Goal: Check status: Check status

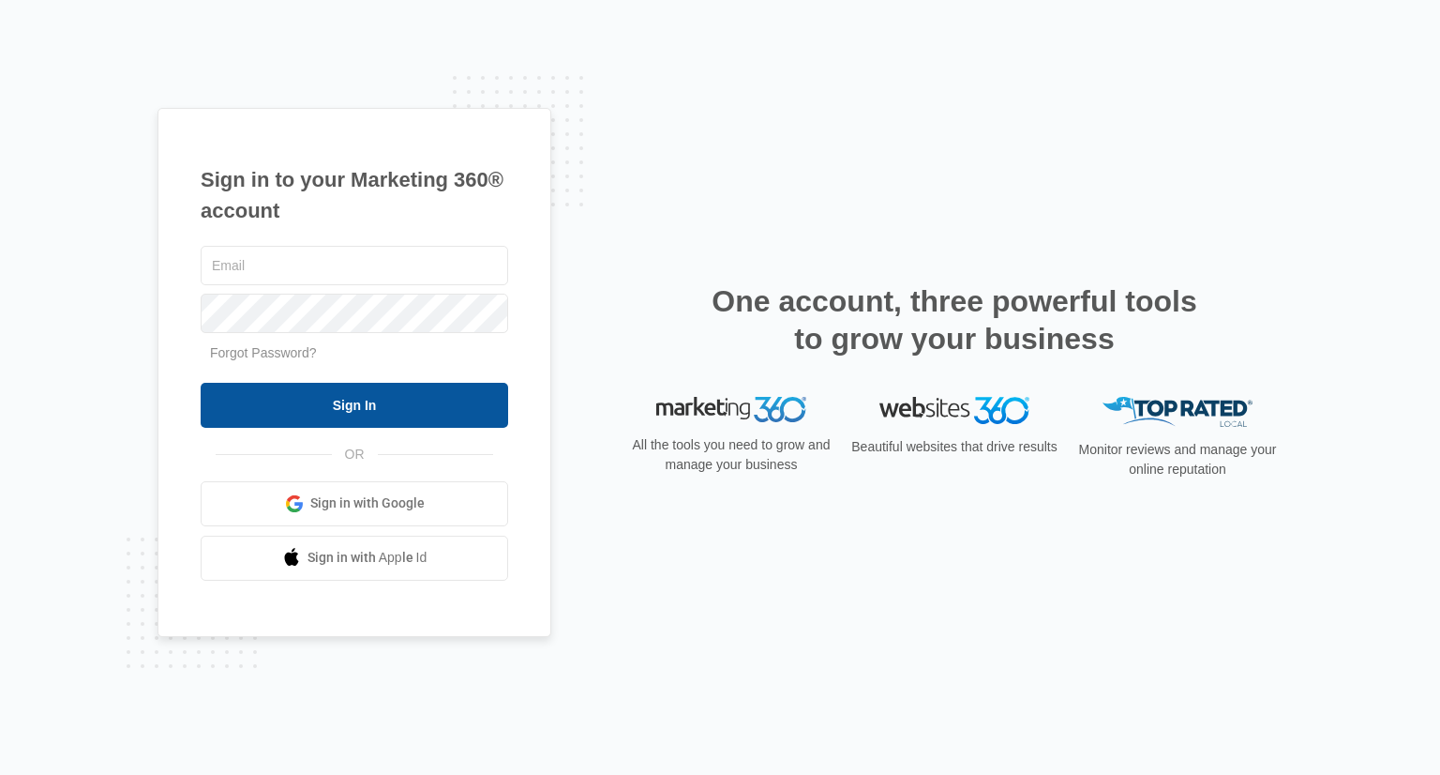
type input "[PERSON_NAME][EMAIL_ADDRESS][DOMAIN_NAME]"
click at [421, 398] on input "Sign In" at bounding box center [355, 405] width 308 height 45
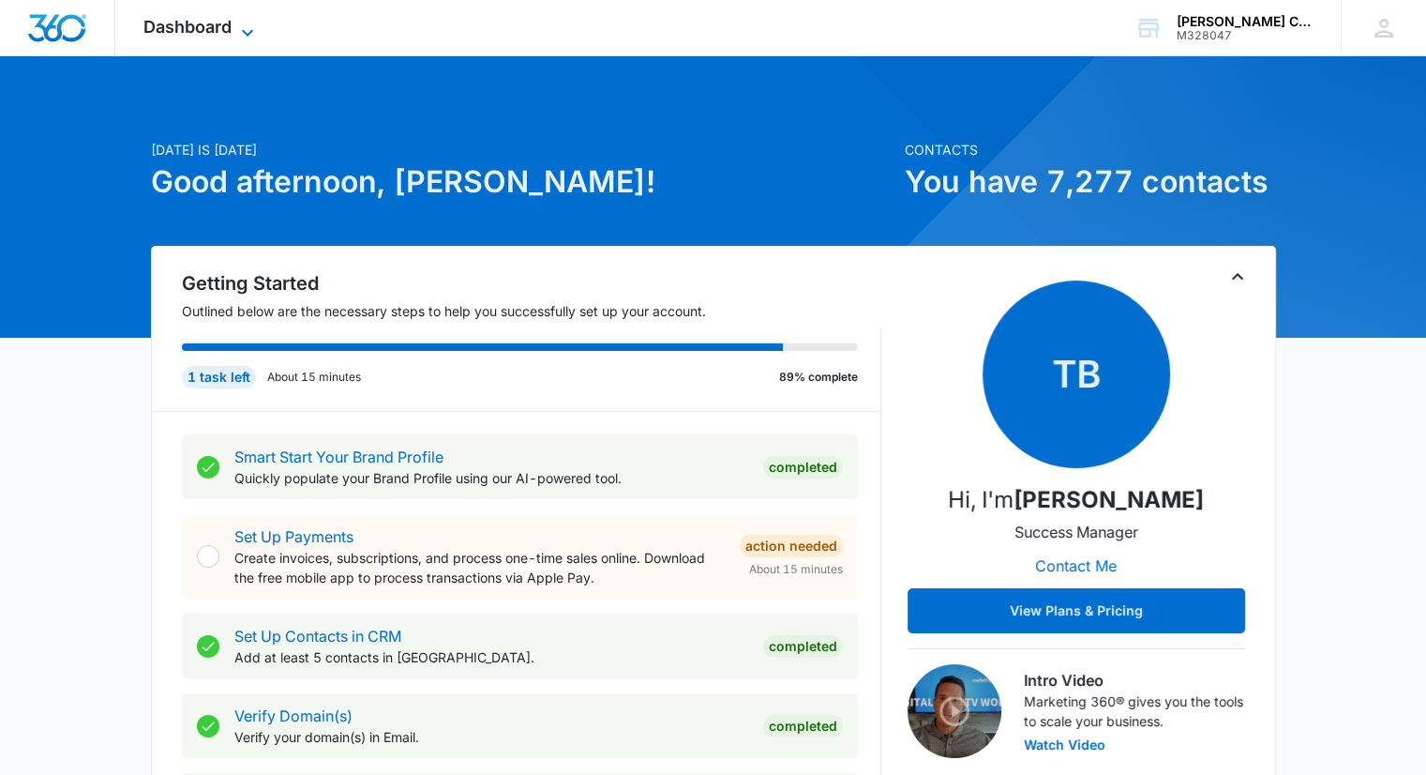
click at [224, 25] on span "Dashboard" at bounding box center [187, 27] width 88 height 20
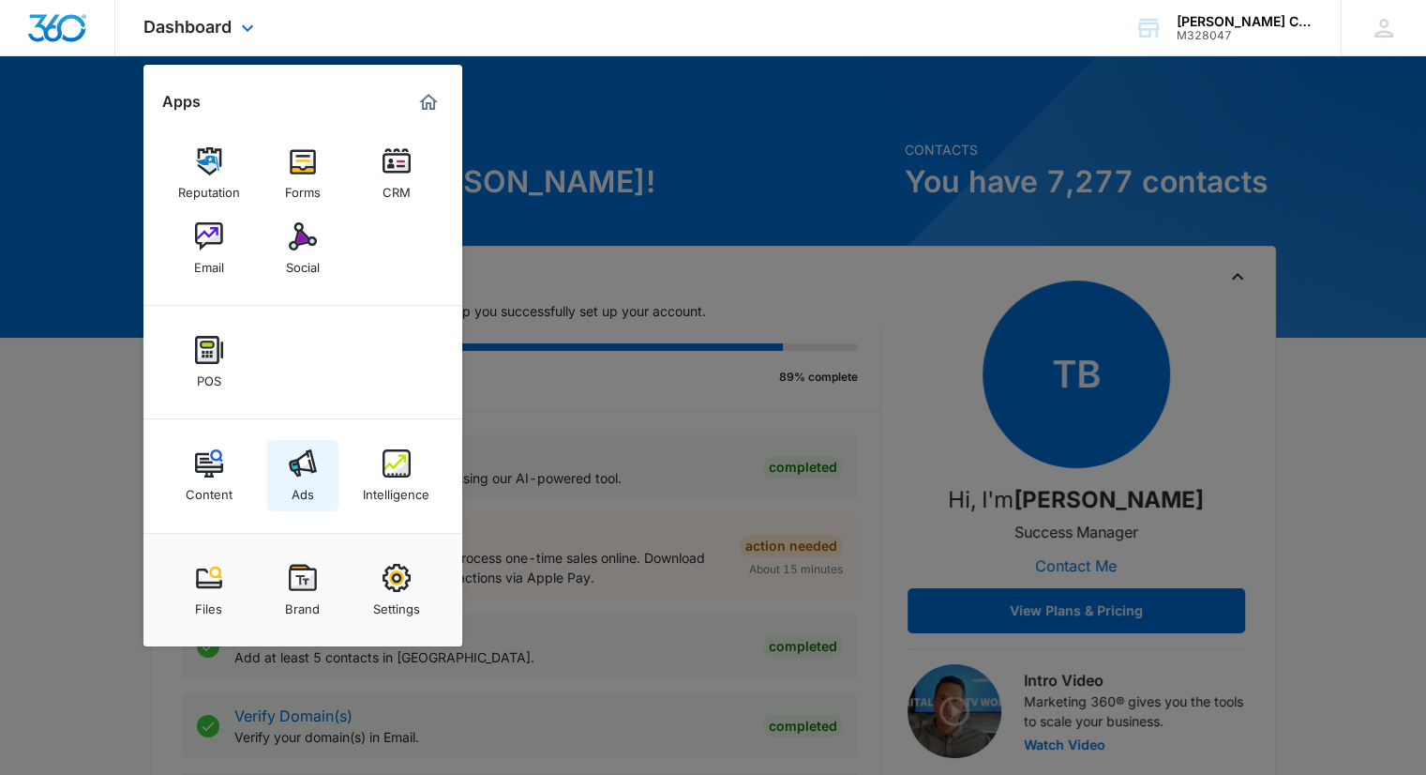
click at [322, 484] on link "Ads" at bounding box center [302, 475] width 71 height 71
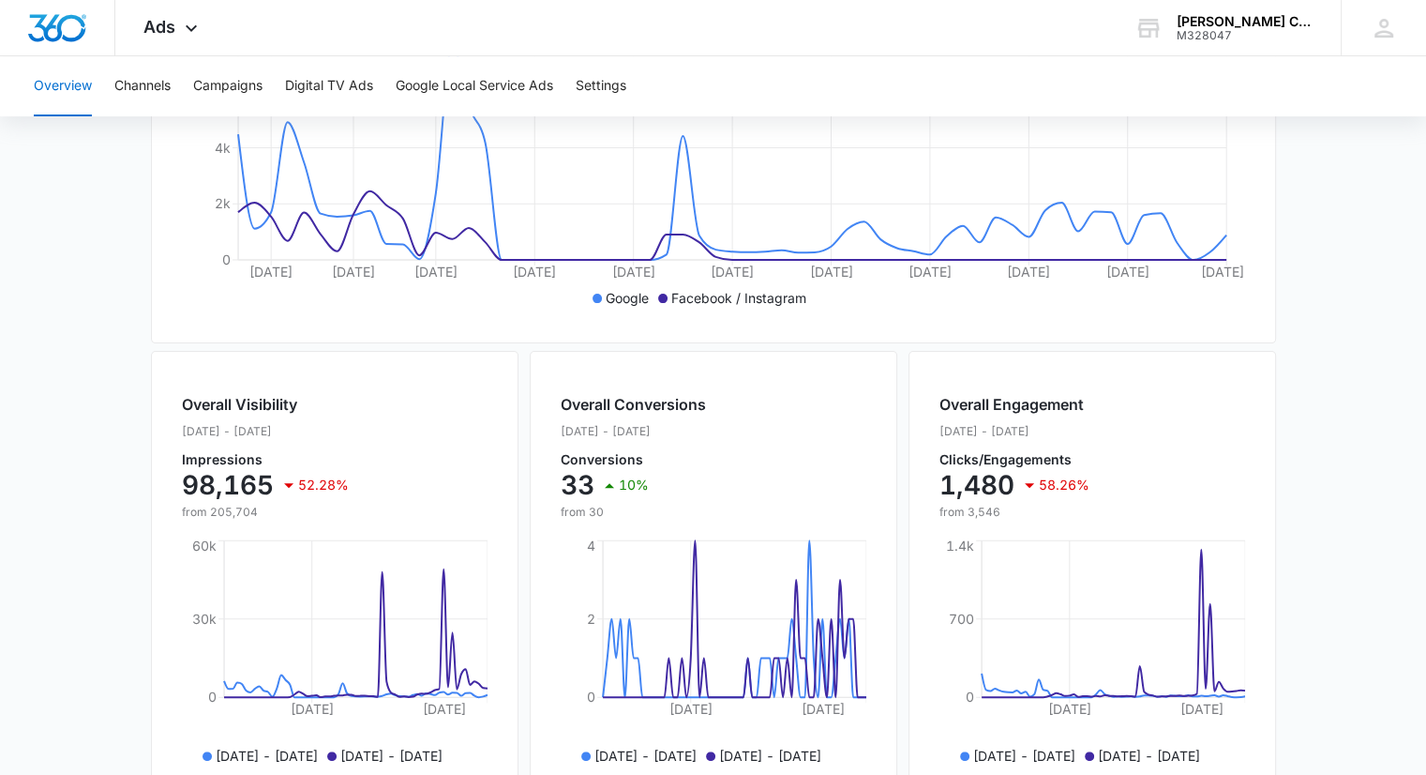
scroll to position [469, 0]
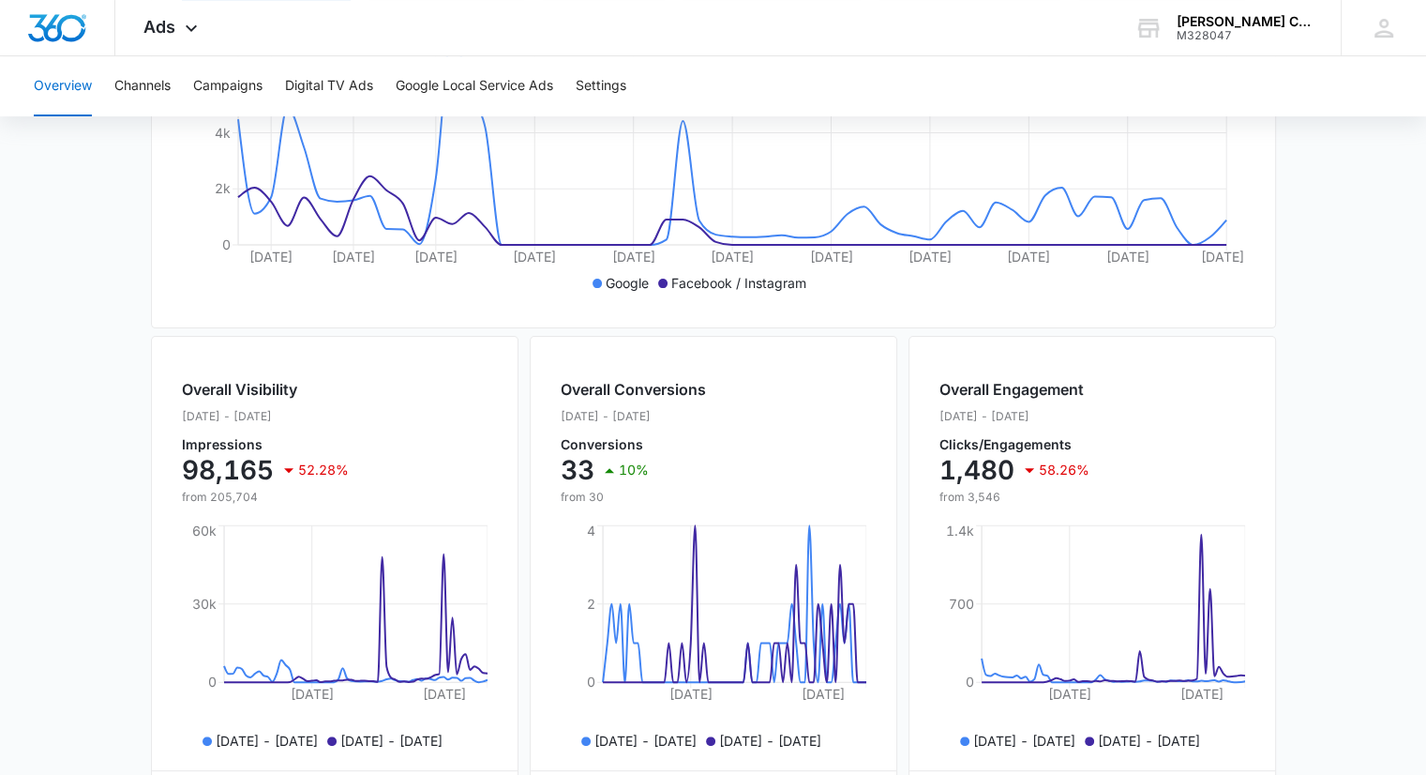
click at [94, 275] on main "Overview Filters [DATE] [DATE] Overall Results Impressions 98.2k 52.28% 205.7k …" at bounding box center [713, 380] width 1426 height 1347
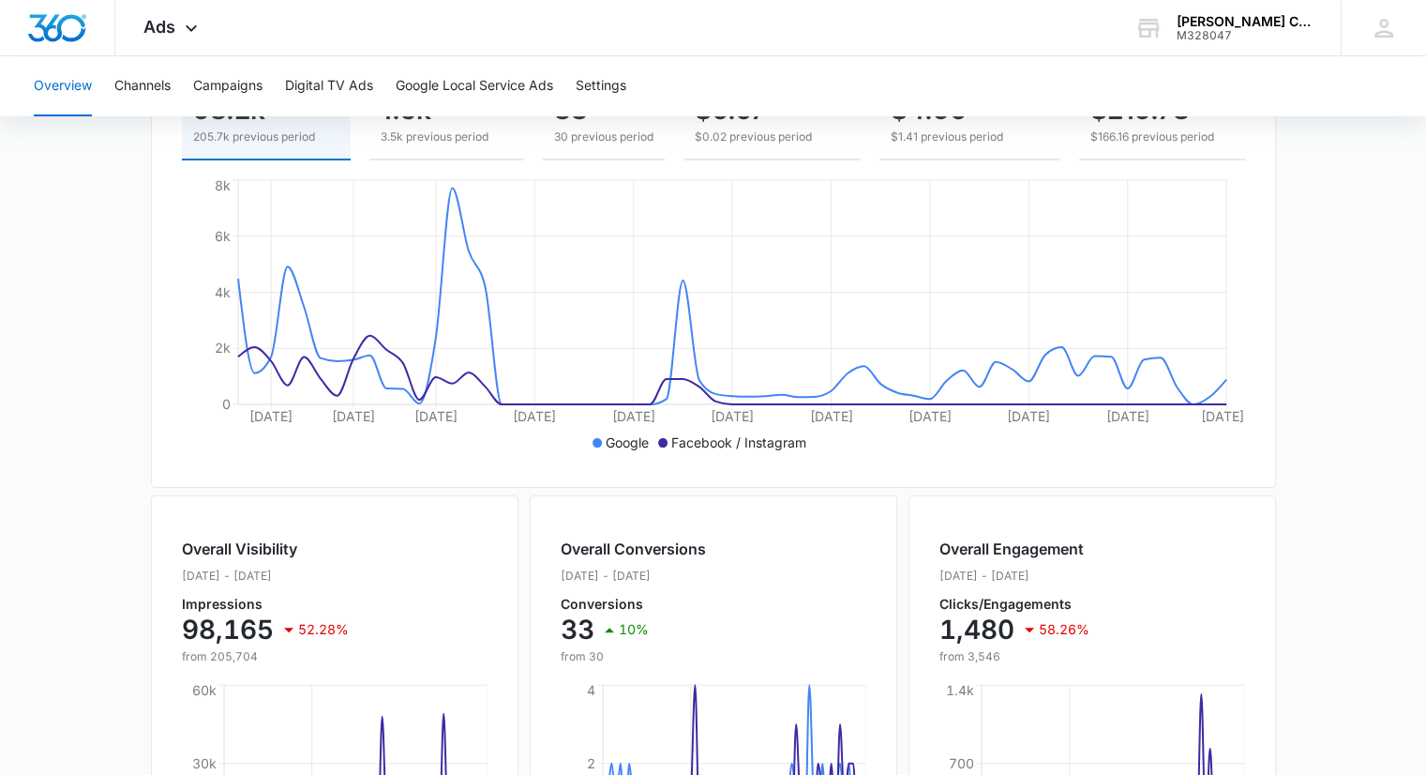
scroll to position [94, 0]
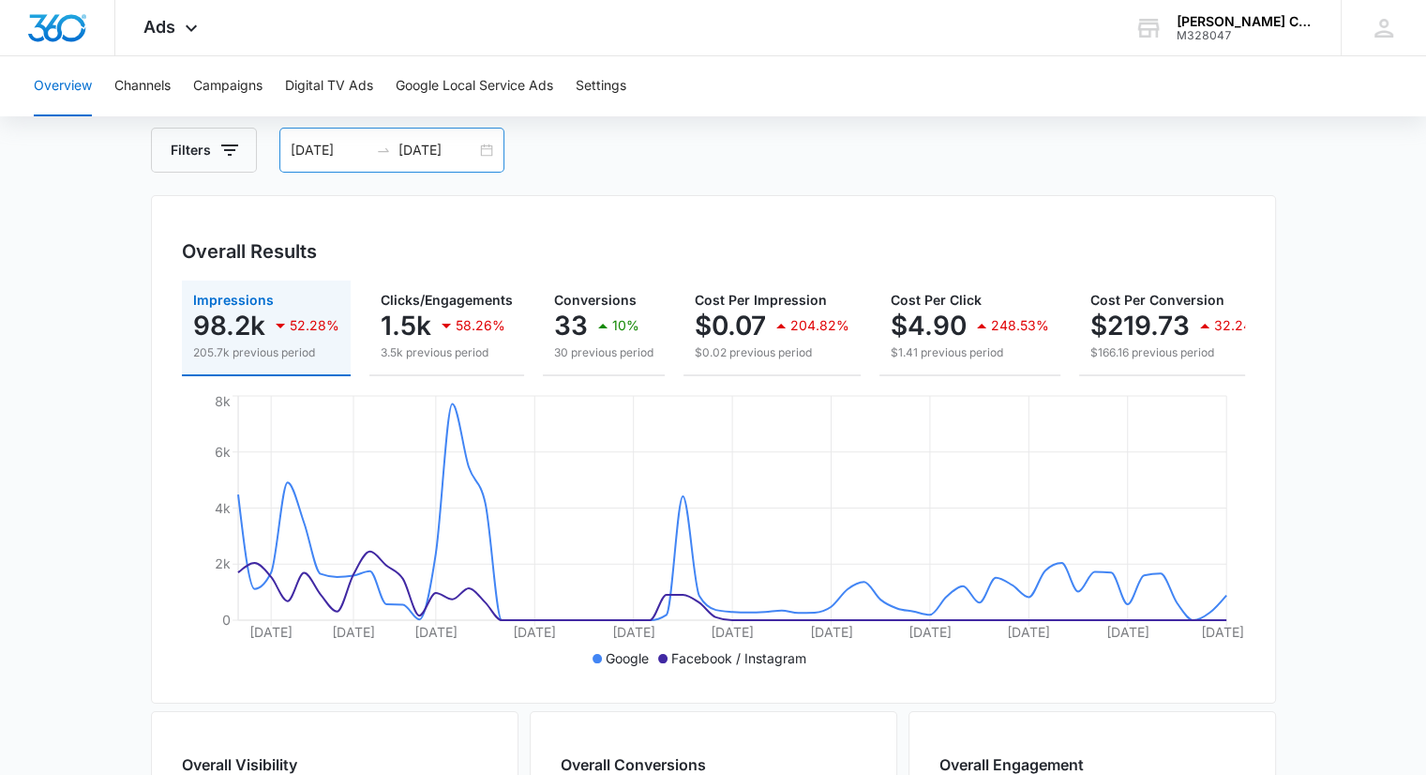
click at [295, 150] on input "[DATE]" at bounding box center [330, 150] width 78 height 21
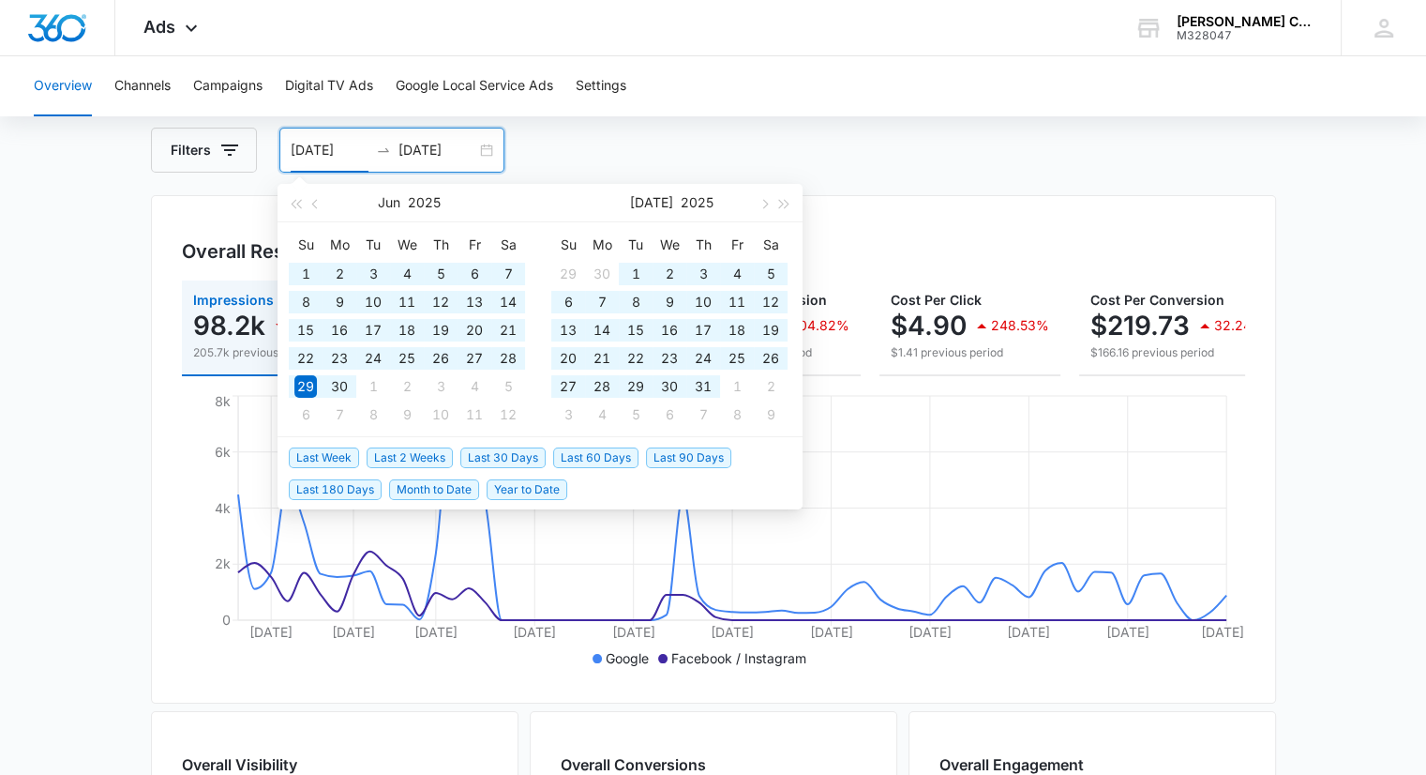
click at [348, 487] on span "Last 180 Days" at bounding box center [335, 489] width 93 height 21
type input "[DATE]"
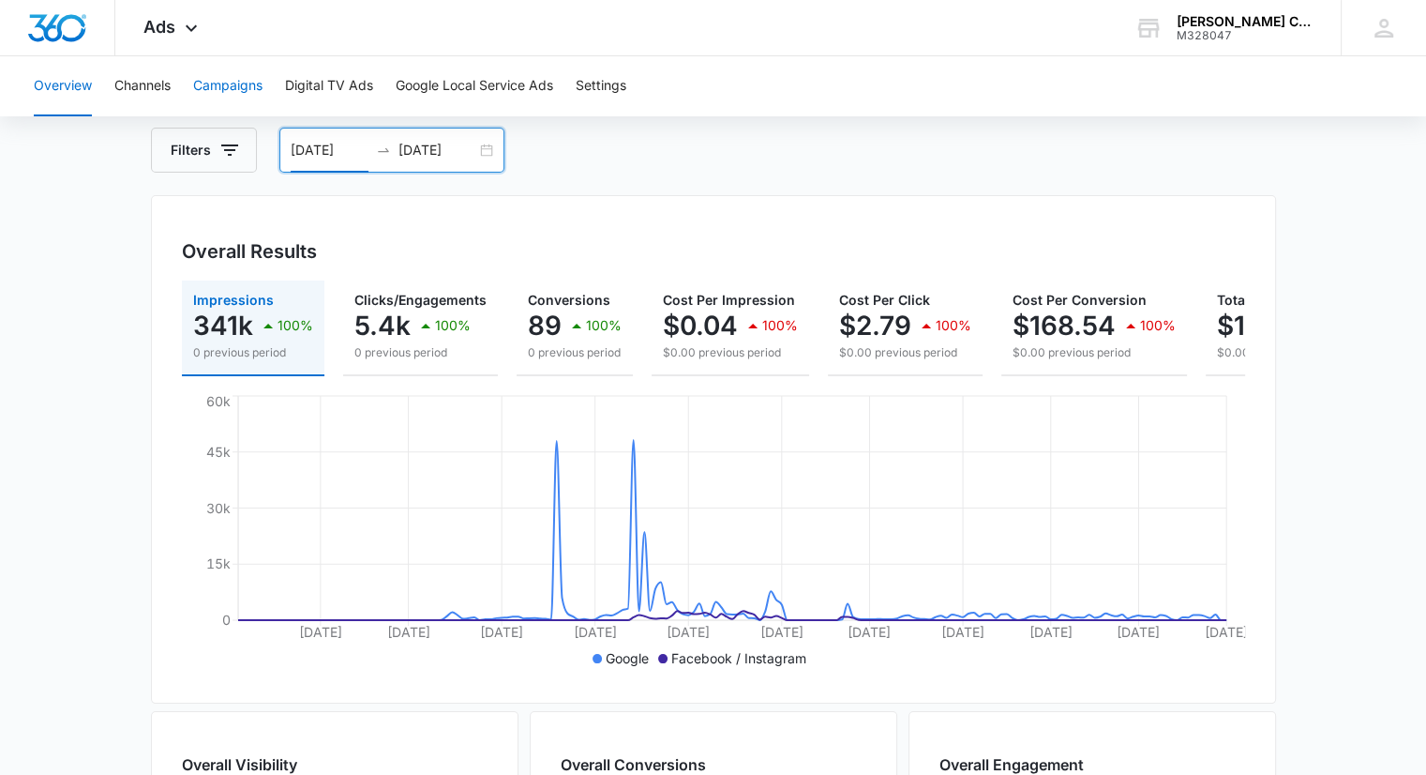
click at [208, 68] on button "Campaigns" at bounding box center [227, 86] width 69 height 60
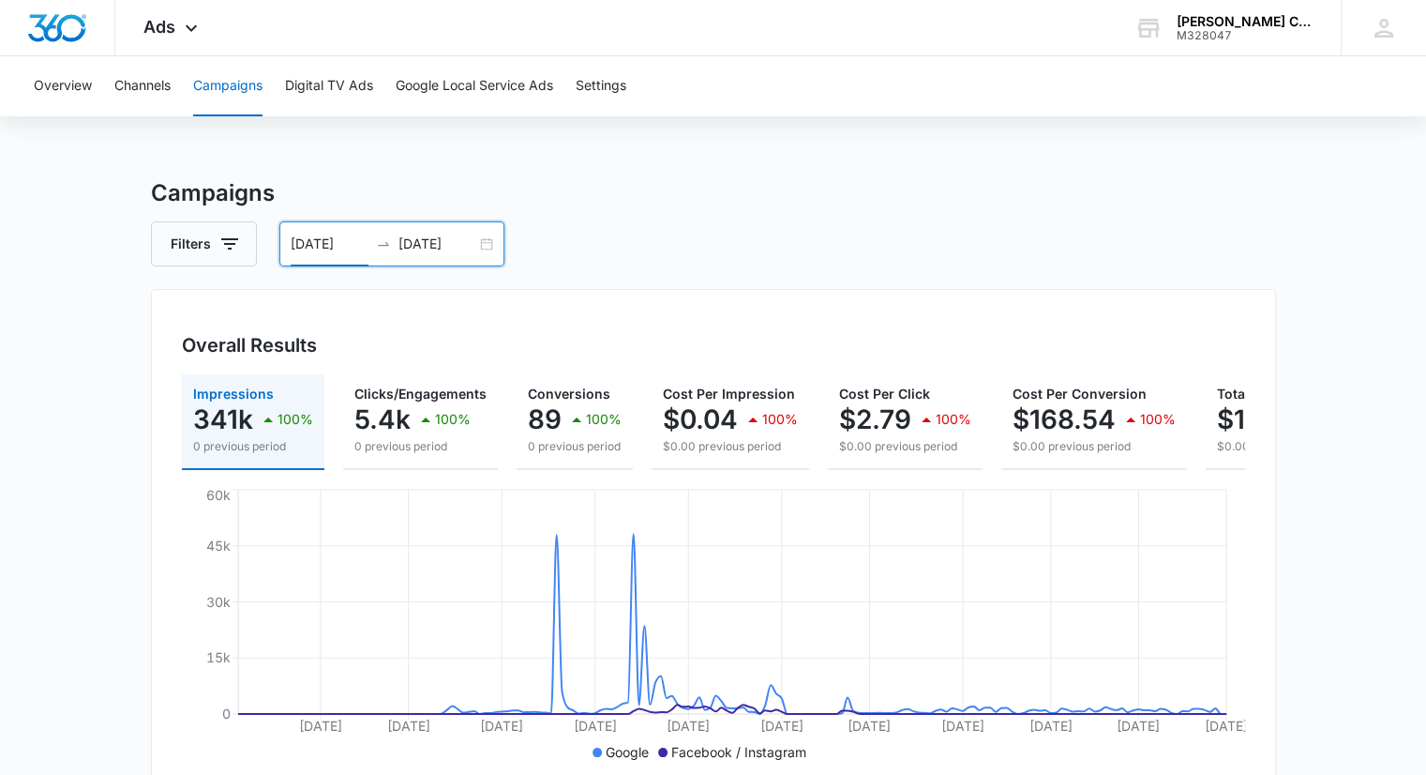
click at [332, 248] on input "[DATE]" at bounding box center [330, 243] width 78 height 21
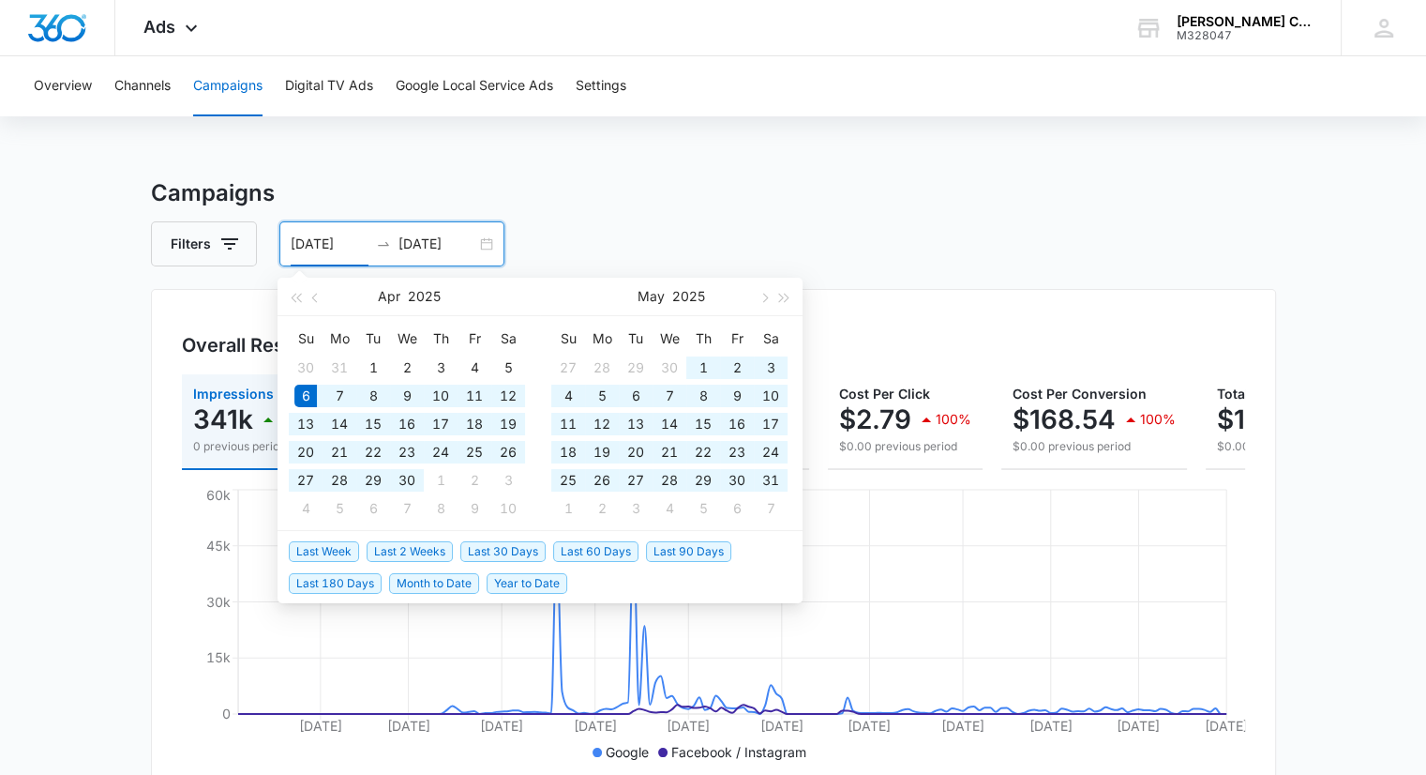
click at [509, 560] on li "Last 30 Days" at bounding box center [506, 550] width 93 height 32
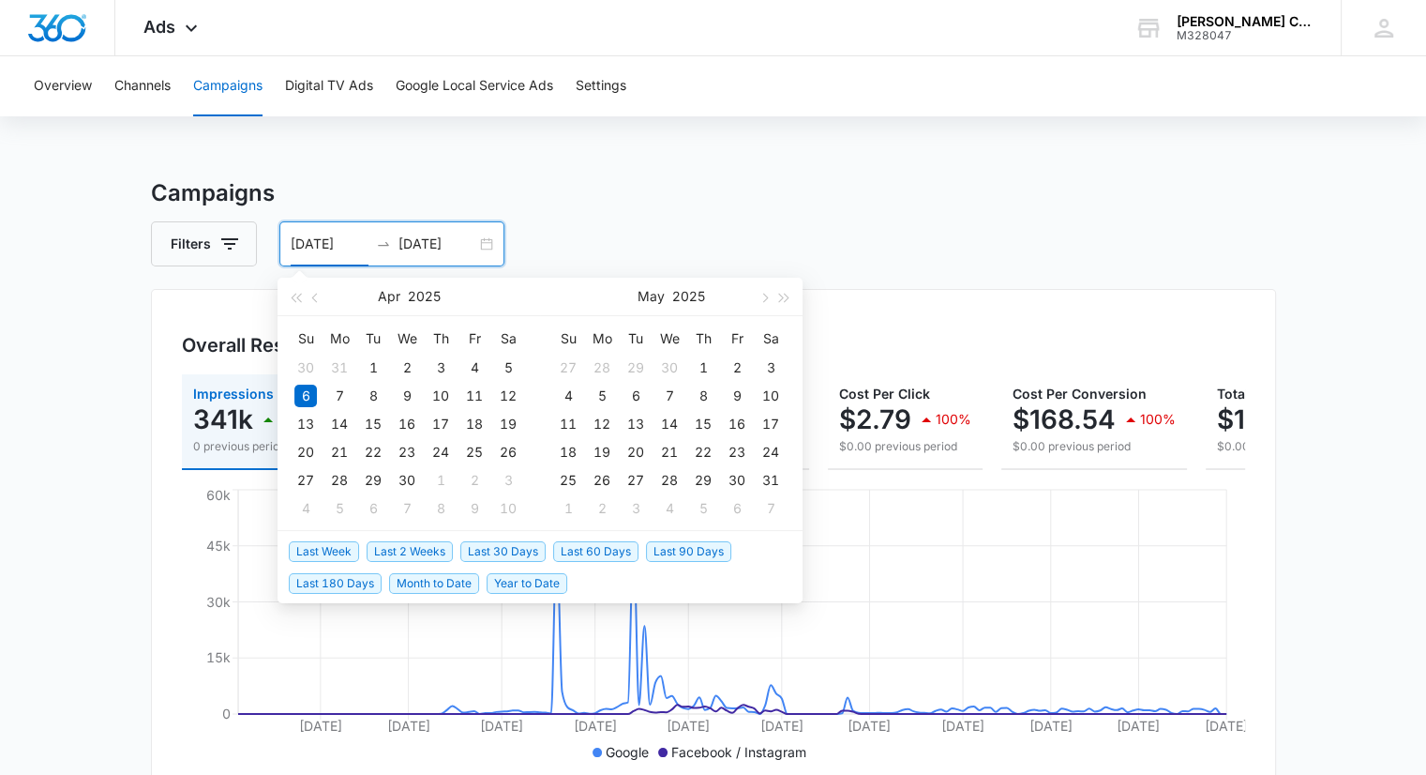
click at [509, 549] on span "Last 30 Days" at bounding box center [502, 551] width 85 height 21
type input "[DATE]"
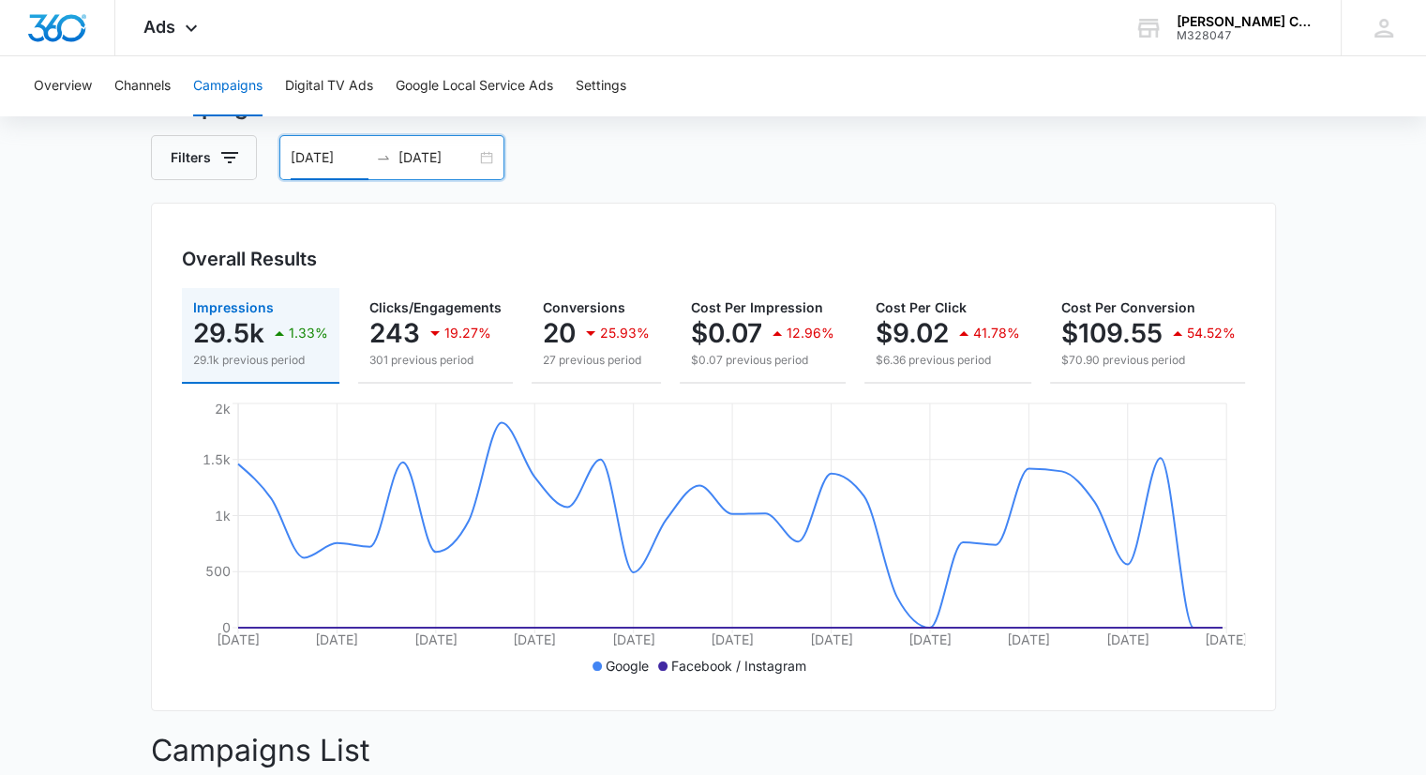
scroll to position [94, 0]
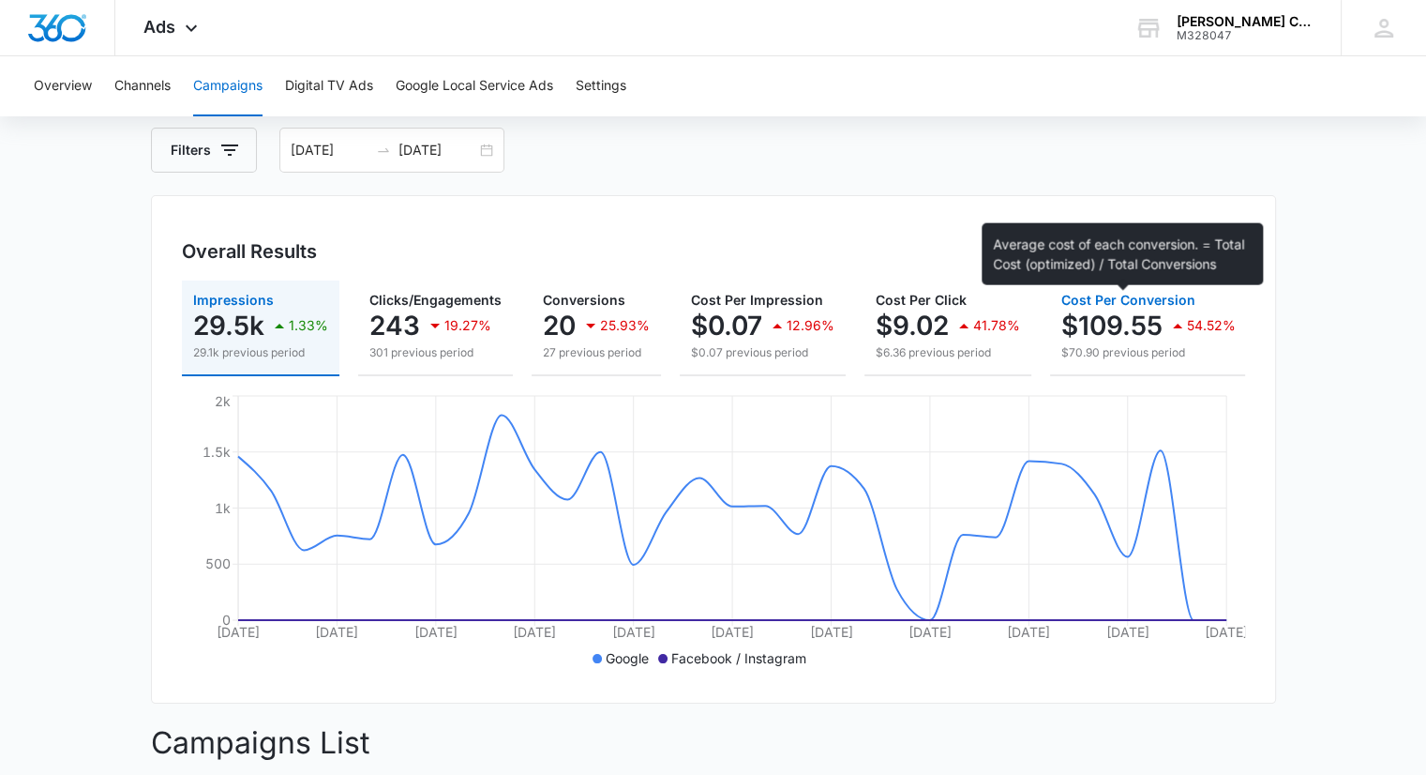
click at [1096, 307] on span "Cost Per Conversion" at bounding box center [1128, 300] width 134 height 16
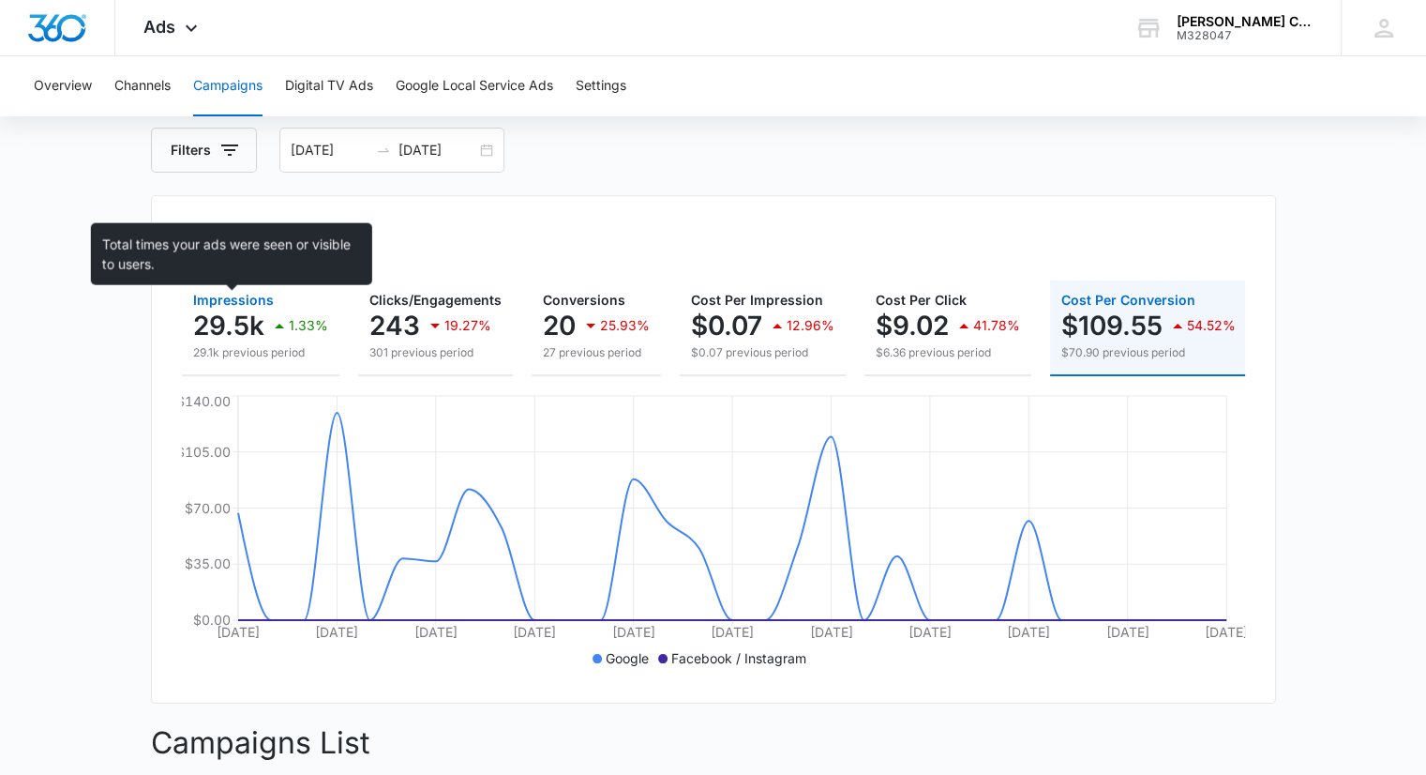
click at [221, 297] on span "Impressions" at bounding box center [233, 300] width 81 height 16
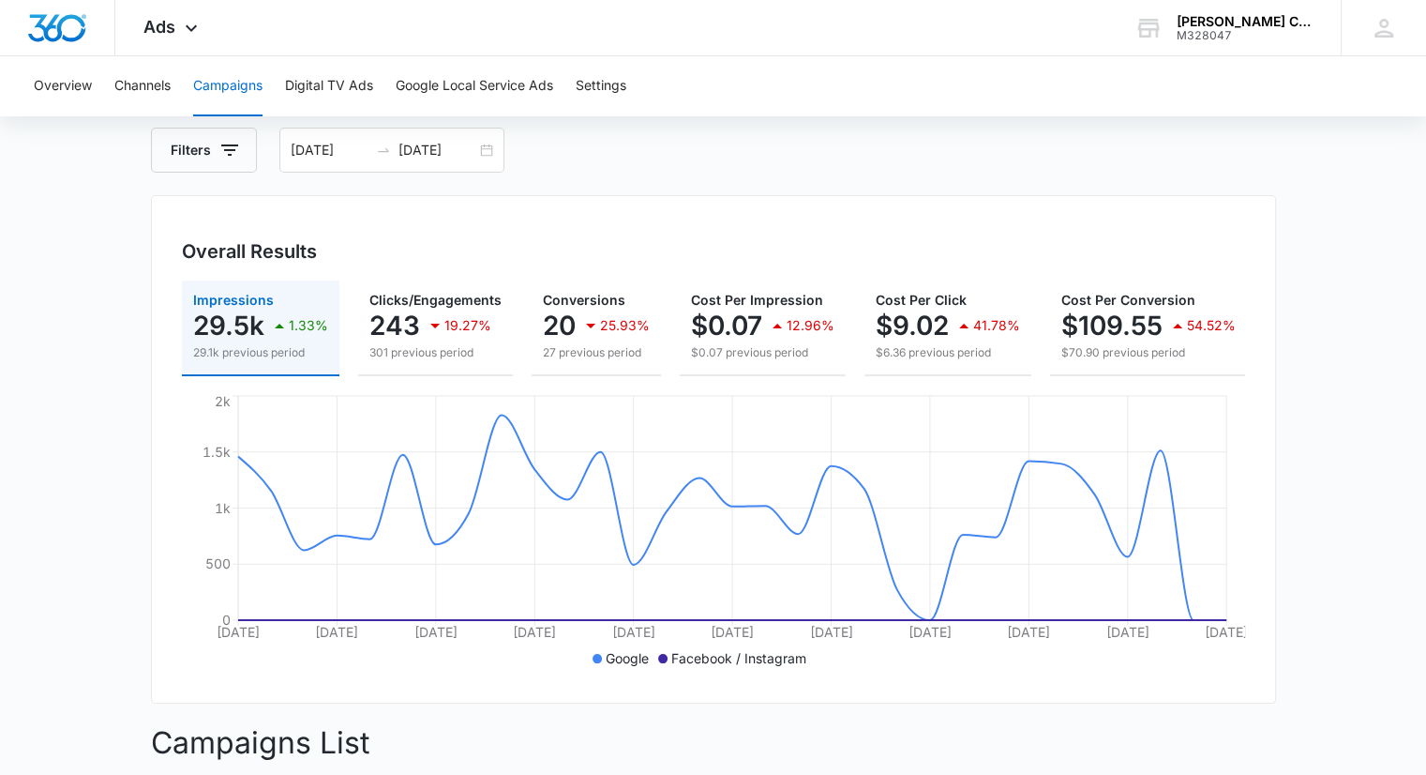
click at [410, 242] on div "Overall Results" at bounding box center [713, 251] width 1063 height 28
